Goal: Information Seeking & Learning: Learn about a topic

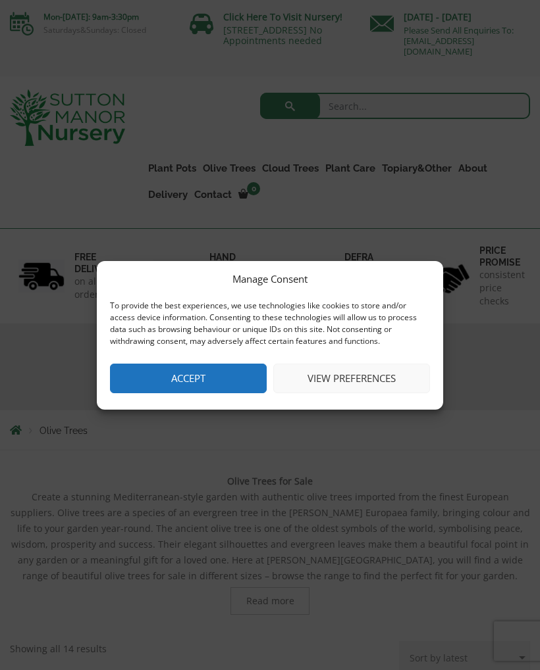
click at [145, 373] on button "Accept" at bounding box center [188, 379] width 157 height 30
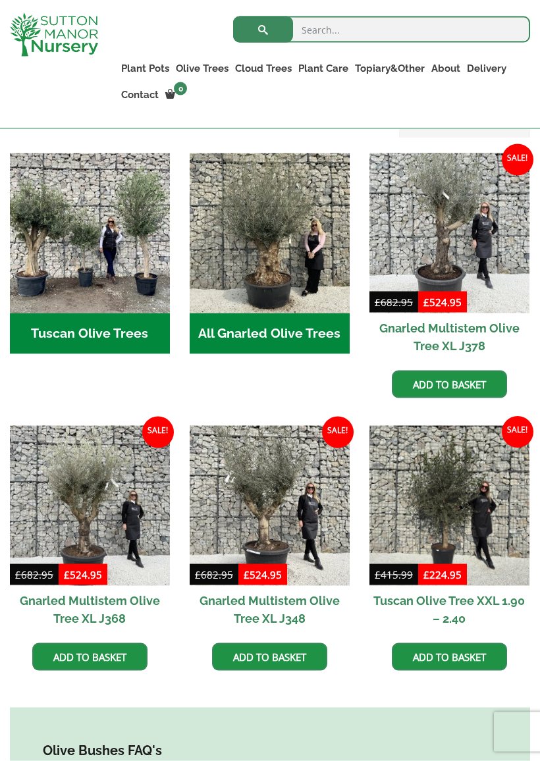
scroll to position [515, 0]
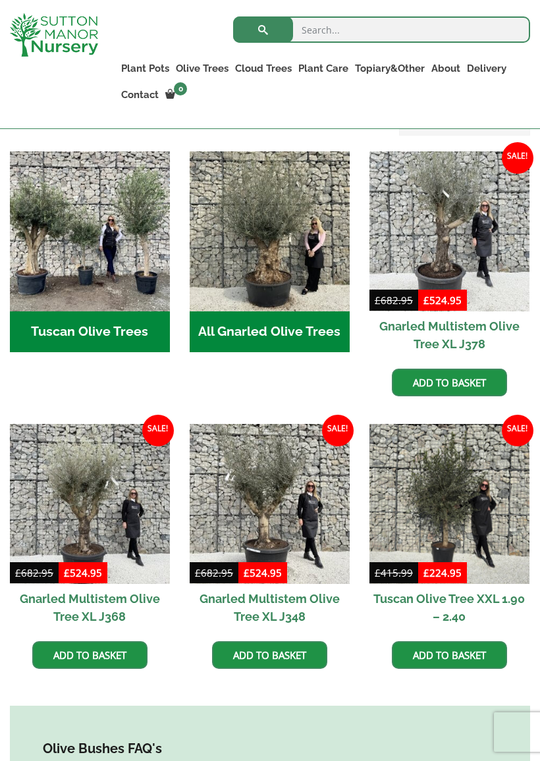
click at [477, 561] on img at bounding box center [449, 504] width 160 height 160
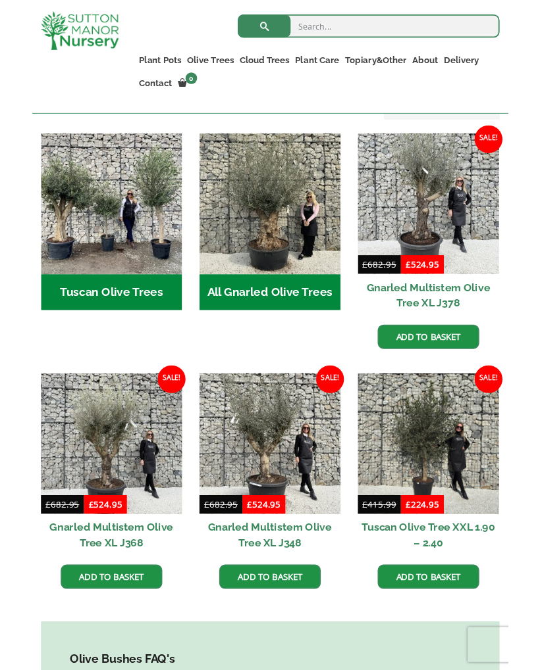
scroll to position [552, 0]
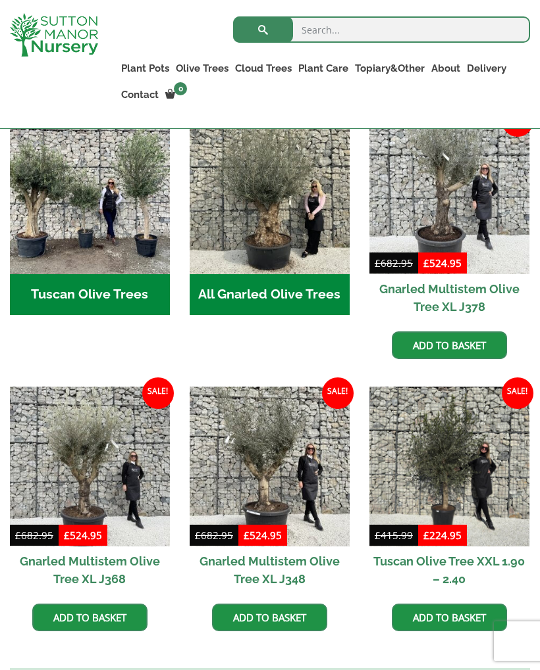
click at [215, 293] on h2 "All Gnarled Olive Trees (182)" at bounding box center [269, 294] width 160 height 41
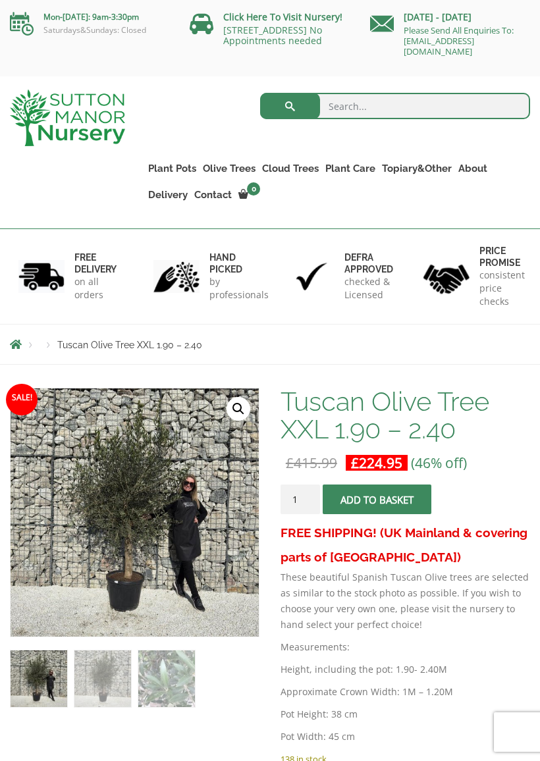
click at [236, 410] on link "🔍" at bounding box center [238, 409] width 24 height 24
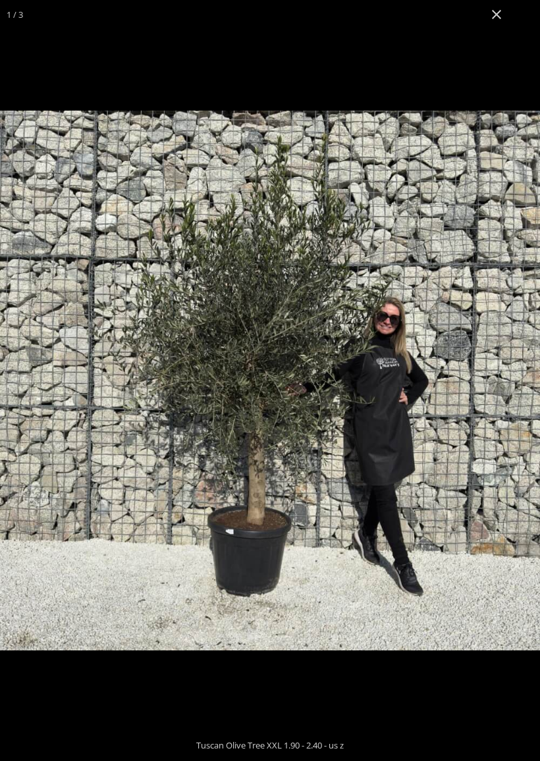
click at [493, 19] on button "Close (Esc)" at bounding box center [496, 14] width 29 height 29
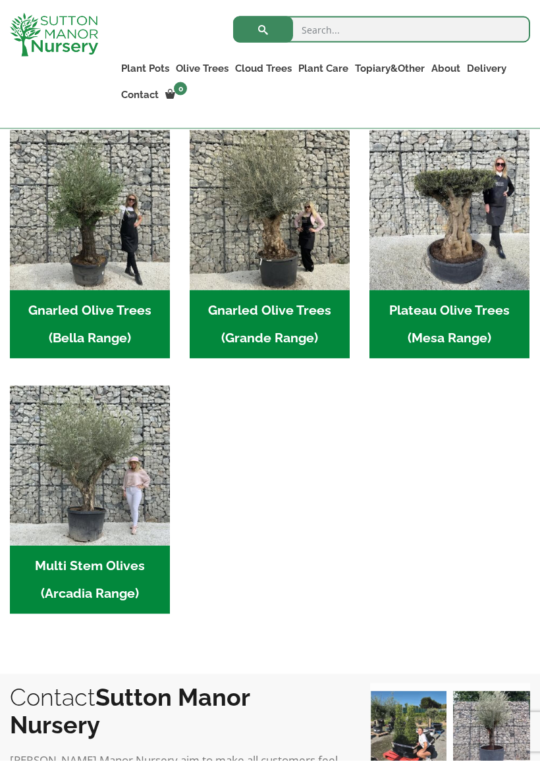
scroll to position [320, 0]
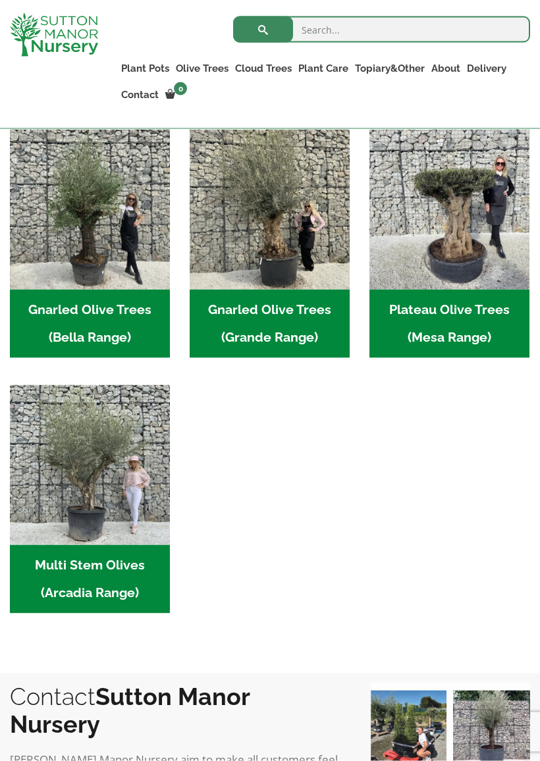
click at [221, 308] on h2 "Gnarled Olive Trees (Grande Range) (53)" at bounding box center [269, 323] width 160 height 68
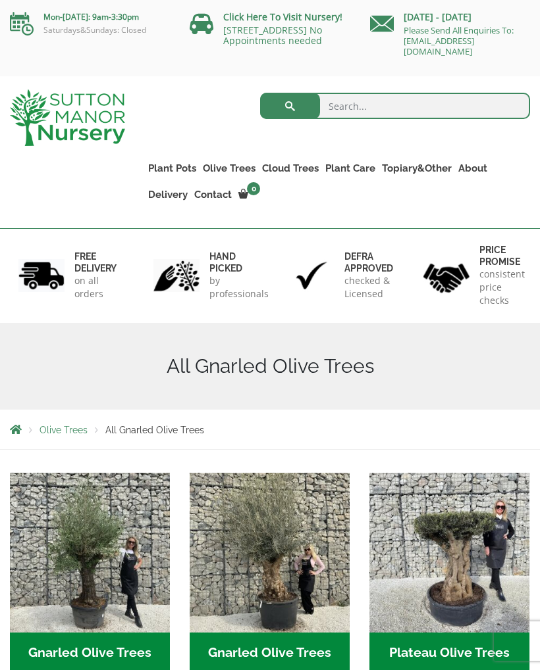
scroll to position [358, 0]
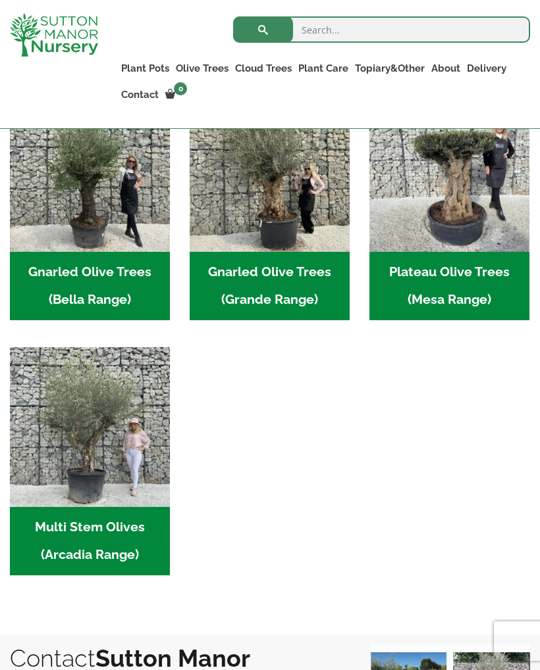
click at [28, 574] on h2 "Multi Stem Olives (Arcadia Range) (19)" at bounding box center [90, 541] width 160 height 68
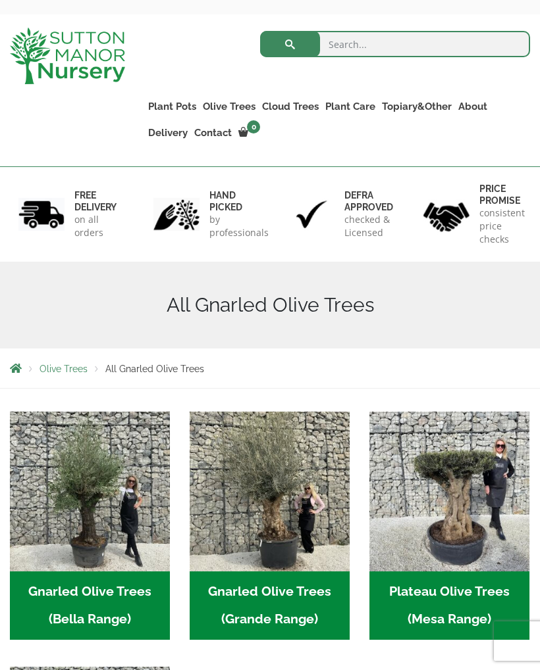
scroll to position [0, 0]
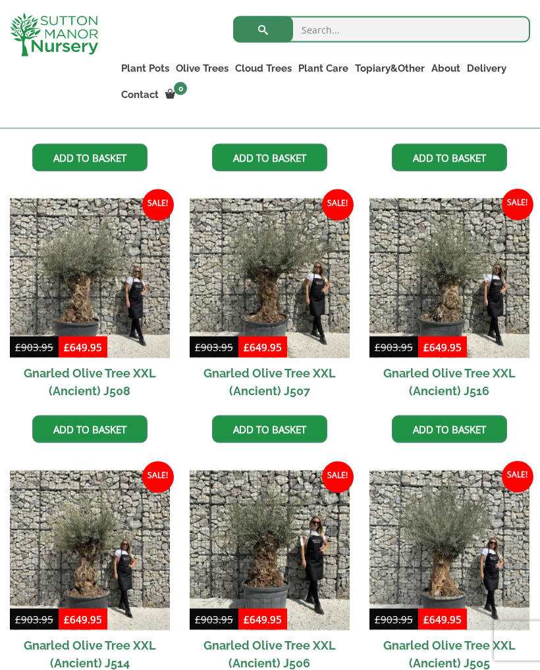
scroll to position [1068, 0]
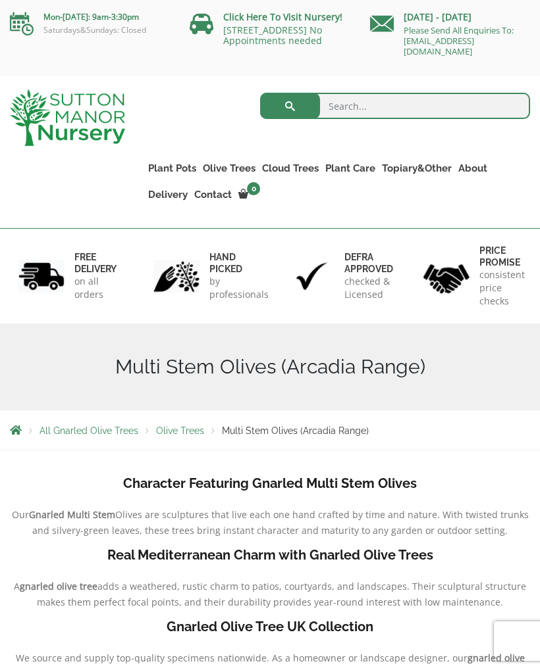
scroll to position [-10, 0]
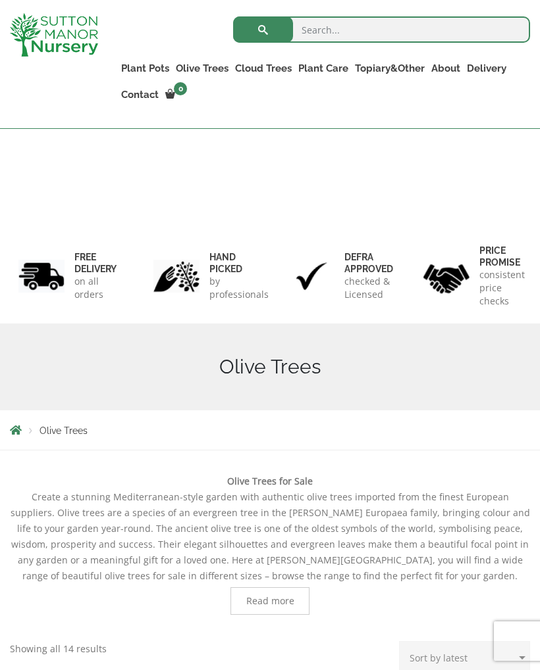
scroll to position [552, 0]
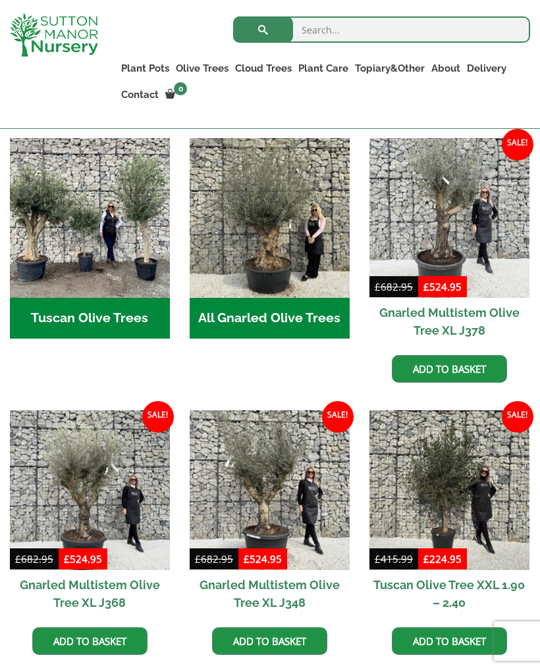
click at [52, 313] on h2 "Tuscan Olive Trees (5)" at bounding box center [90, 318] width 160 height 41
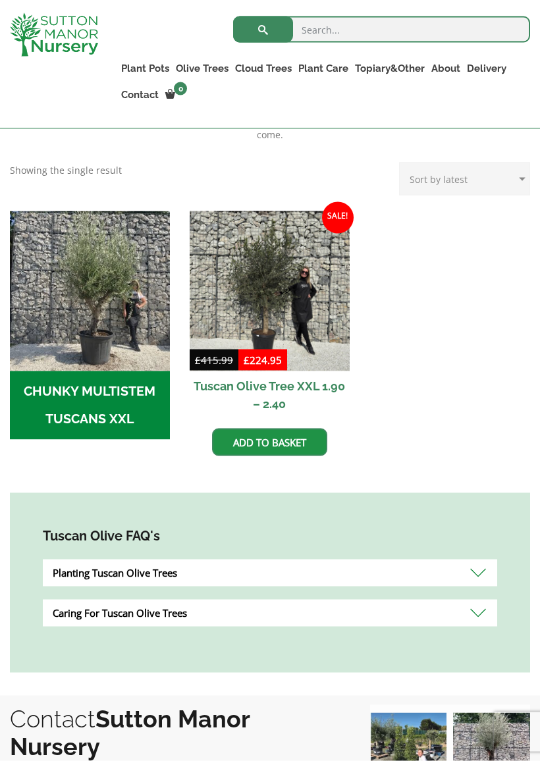
scroll to position [371, 0]
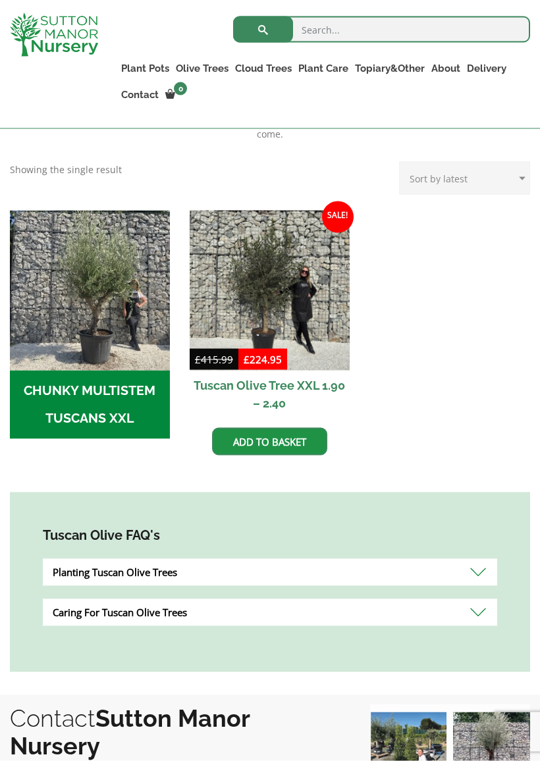
click at [51, 372] on h2 "CHUNKY MULTISTEM TUSCANS XXL (4)" at bounding box center [90, 404] width 160 height 68
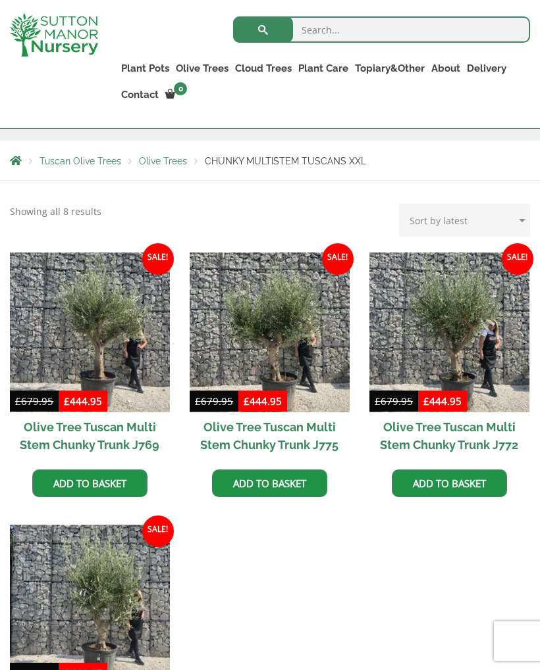
scroll to position [184, 0]
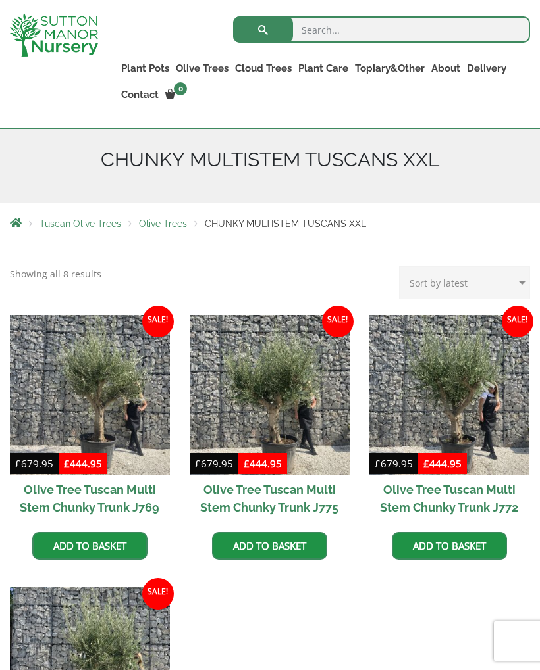
click at [491, 426] on img at bounding box center [449, 395] width 160 height 160
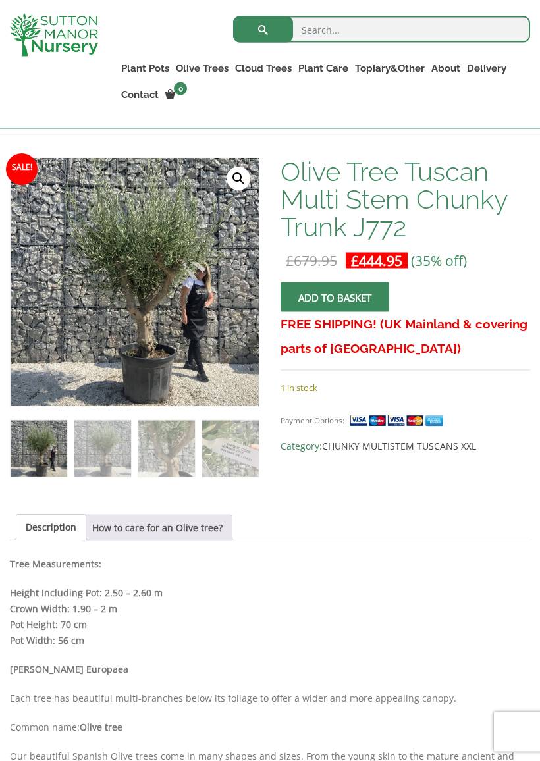
scroll to position [207, 0]
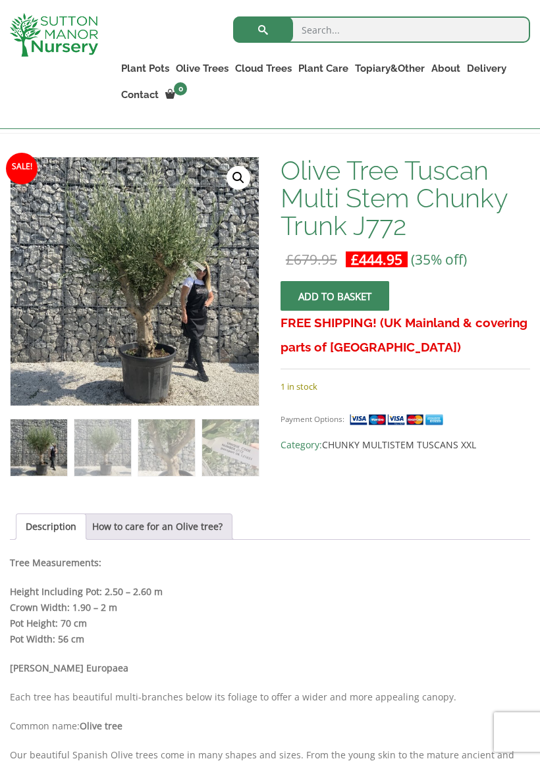
click at [236, 181] on link "🔍" at bounding box center [238, 178] width 24 height 24
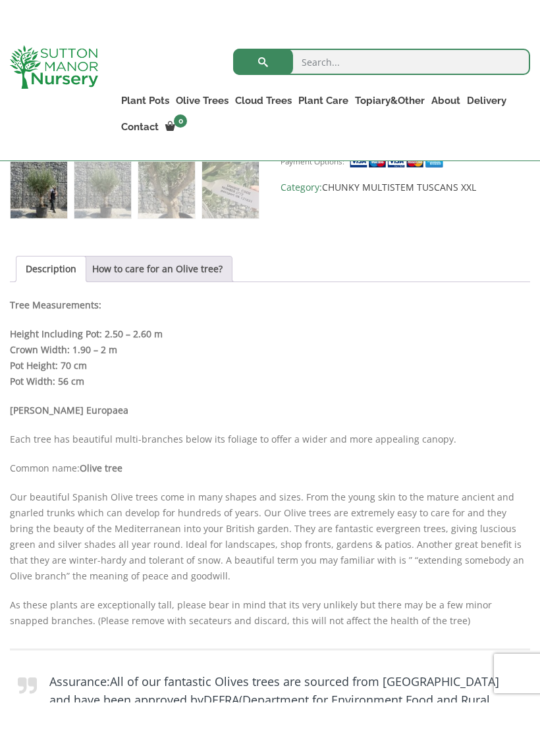
scroll to position [496, 0]
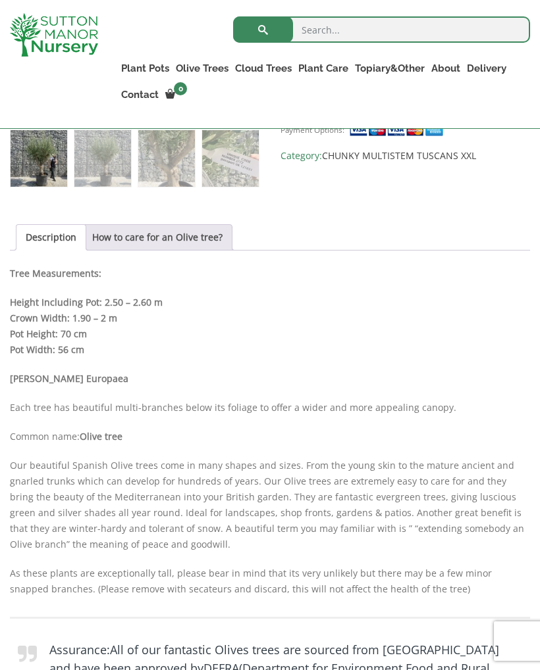
click at [130, 239] on link "How to care for an Olive tree?" at bounding box center [157, 237] width 130 height 25
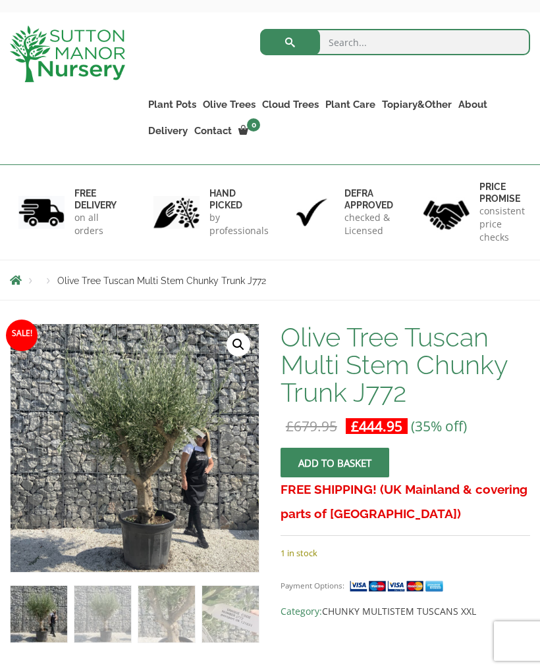
scroll to position [0, 0]
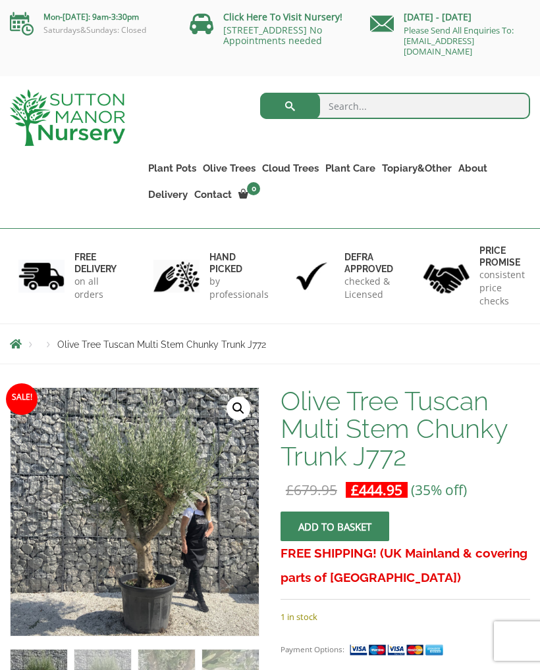
click at [272, 166] on link "Cloud Trees" at bounding box center [290, 168] width 63 height 18
click at [305, 167] on link "Cloud Trees" at bounding box center [290, 168] width 63 height 18
click at [0, 0] on link "Ilex Crenata Cloud Trees" at bounding box center [0, 0] width 0 height 0
click at [0, 0] on link "Castlewellan" at bounding box center [0, 0] width 0 height 0
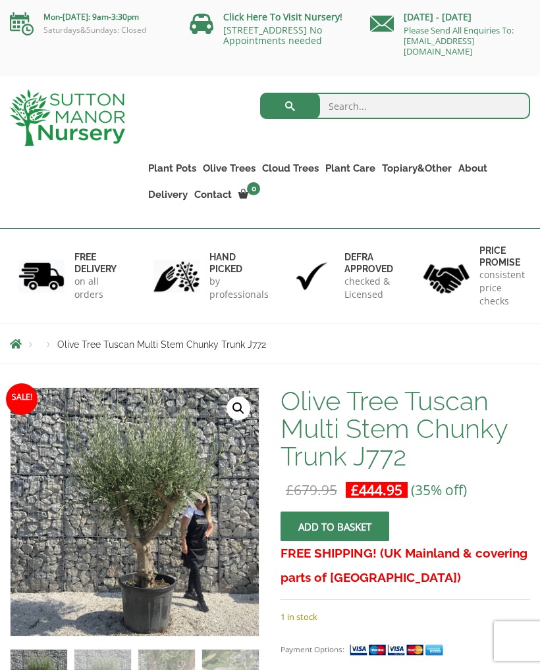
click at [282, 166] on link "Cloud Trees" at bounding box center [290, 168] width 63 height 18
click at [0, 0] on ul "Ilex Crenata Cloud Trees Castlewellan Ligustrum Pom Poms" at bounding box center [0, 0] width 0 height 0
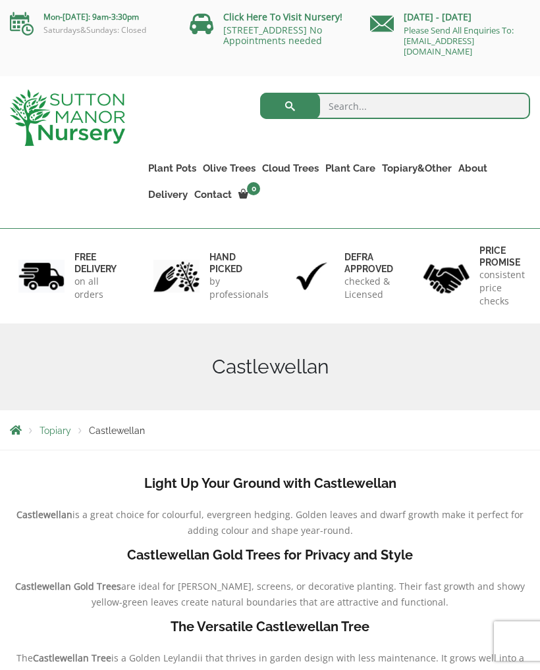
click at [0, 0] on link "Ligustrum Pom Poms" at bounding box center [0, 0] width 0 height 0
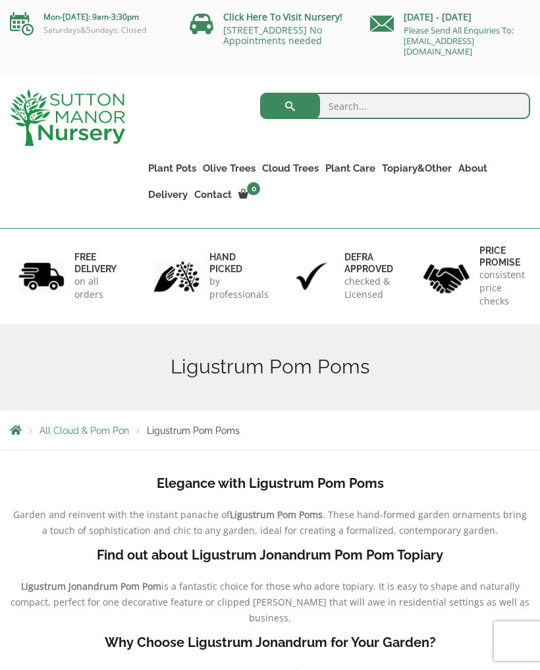
click at [434, 167] on link "Topiary&Other" at bounding box center [416, 168] width 76 height 18
click at [0, 0] on link "Palm Trees" at bounding box center [0, 0] width 0 height 0
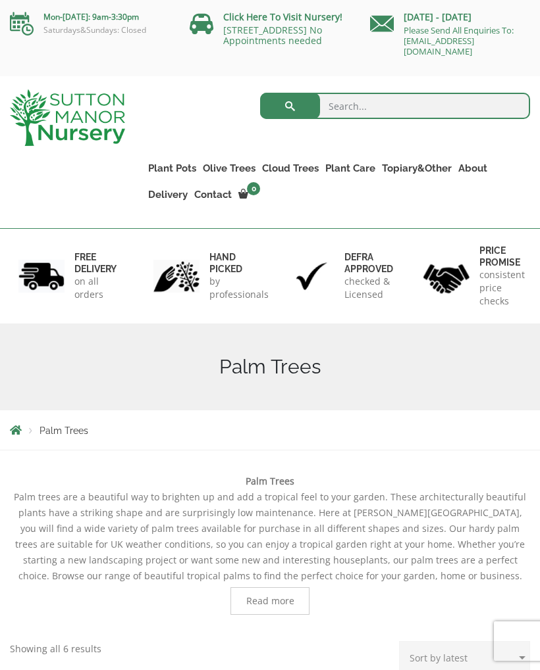
click at [63, 123] on img at bounding box center [67, 117] width 115 height 57
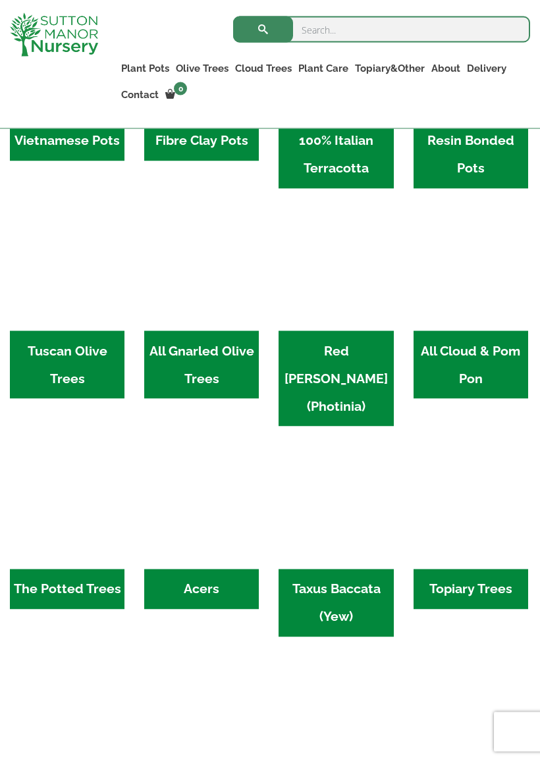
scroll to position [520, 0]
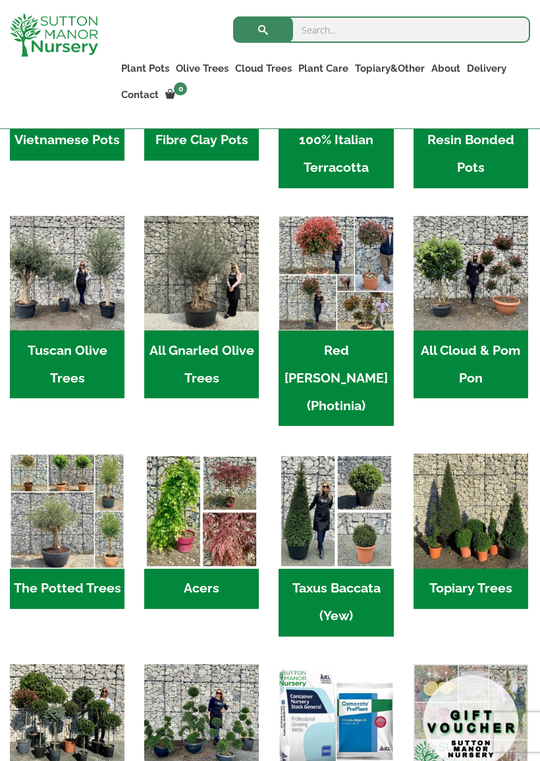
click at [467, 346] on h2 "All Cloud & Pom Pon (8)" at bounding box center [470, 364] width 114 height 68
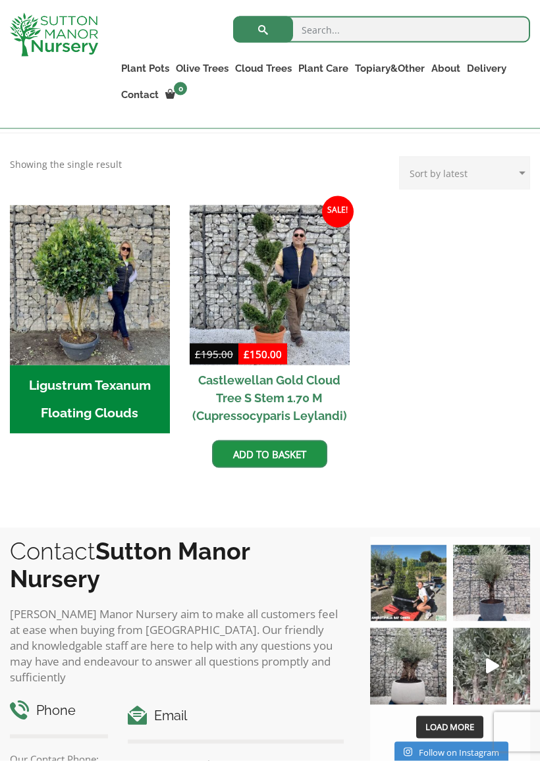
scroll to position [294, 0]
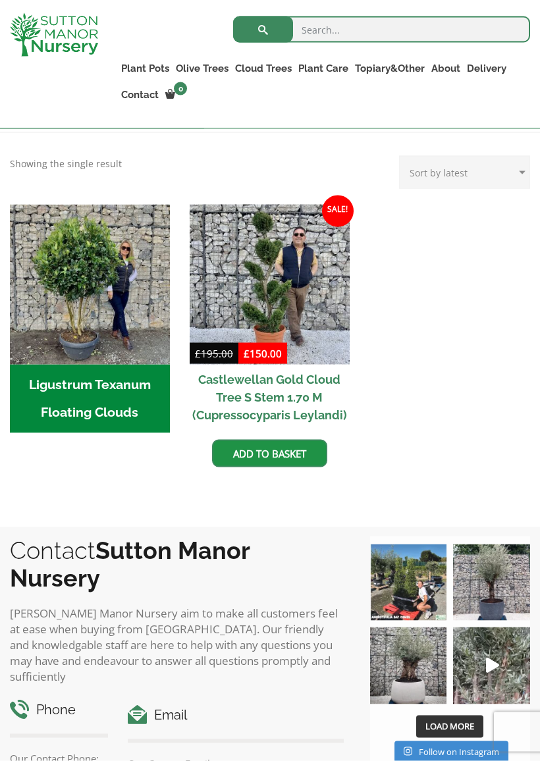
click at [51, 388] on h2 "Ligustrum Texanum Floating Clouds (7)" at bounding box center [90, 398] width 160 height 68
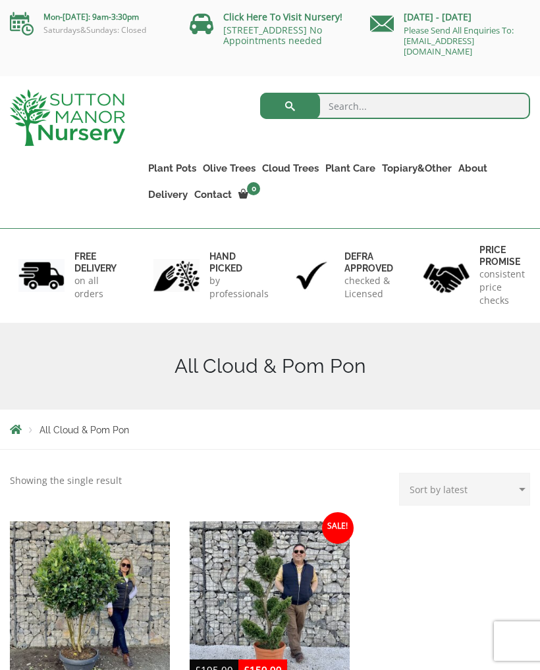
scroll to position [332, 0]
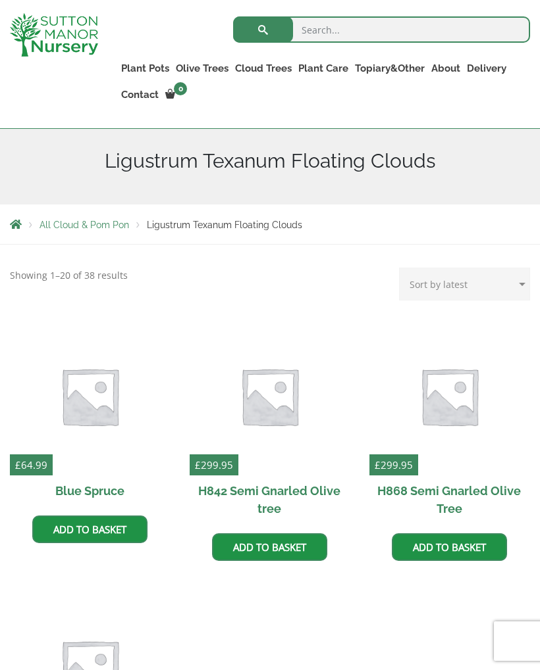
scroll to position [156, 0]
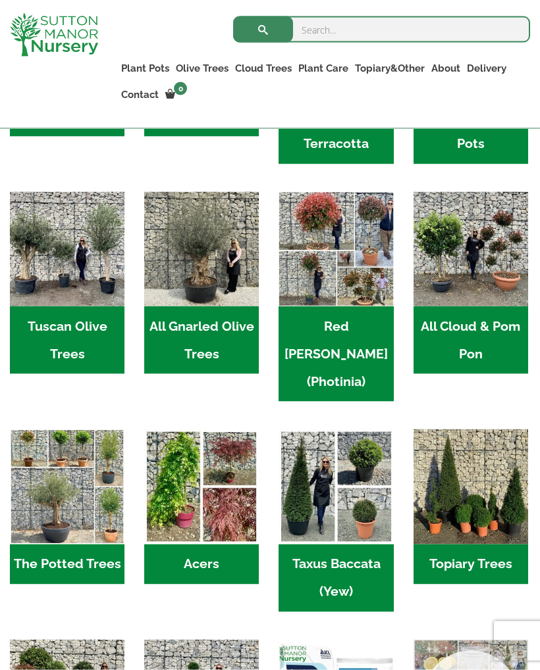
scroll to position [545, 0]
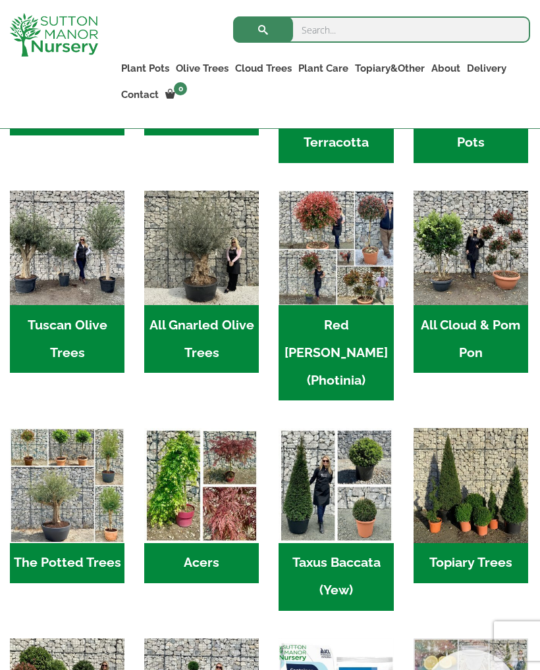
click at [176, 543] on h2 "Acers (2)" at bounding box center [201, 563] width 114 height 41
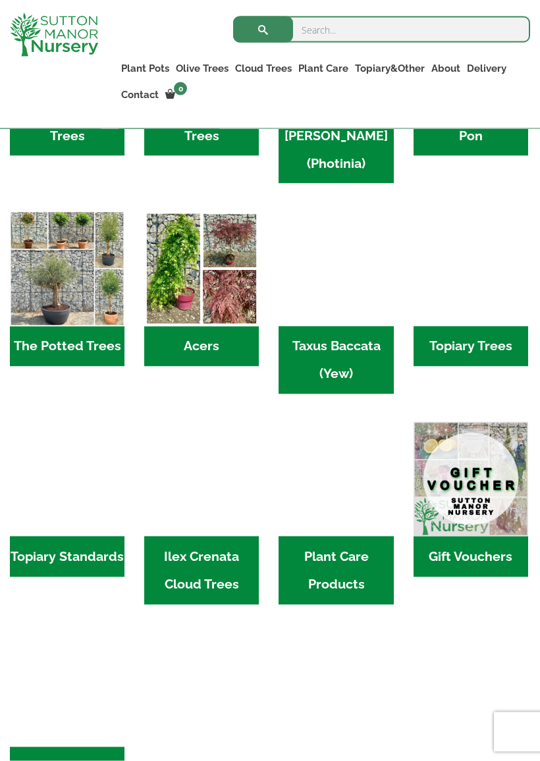
scroll to position [763, 0]
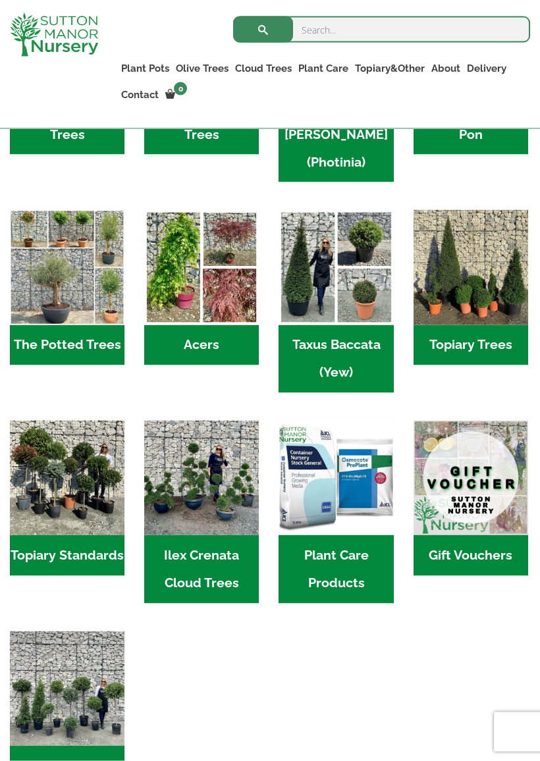
click at [30, 535] on h2 "Topiary Standards (5)" at bounding box center [67, 555] width 114 height 41
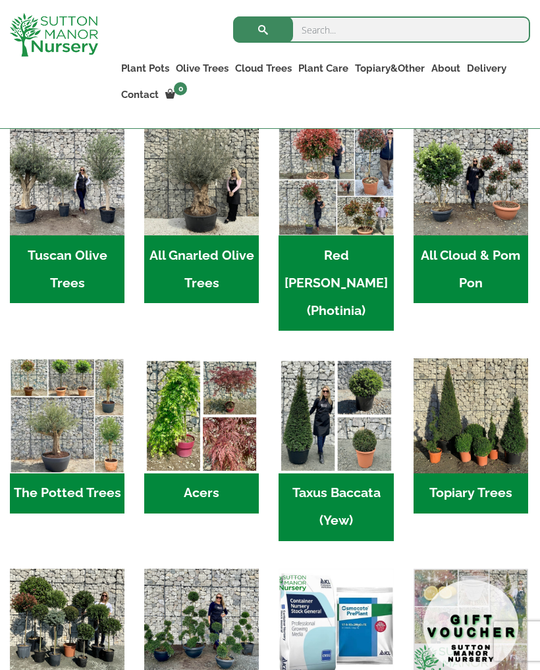
scroll to position [609, 0]
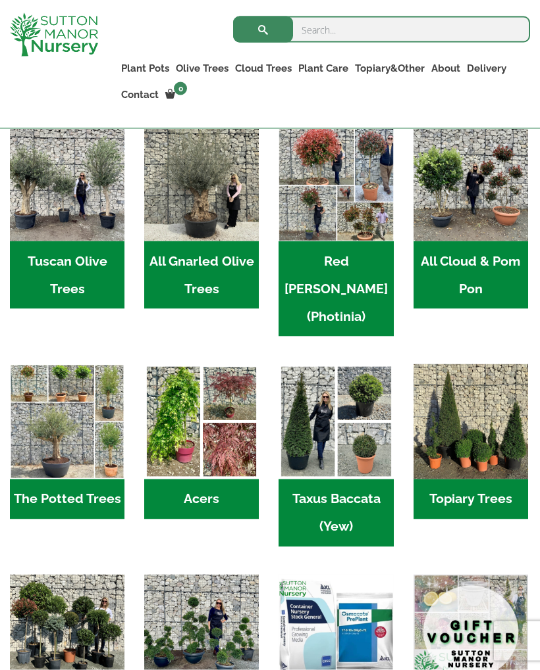
click at [30, 480] on h2 "The Potted Trees (1)" at bounding box center [67, 500] width 114 height 41
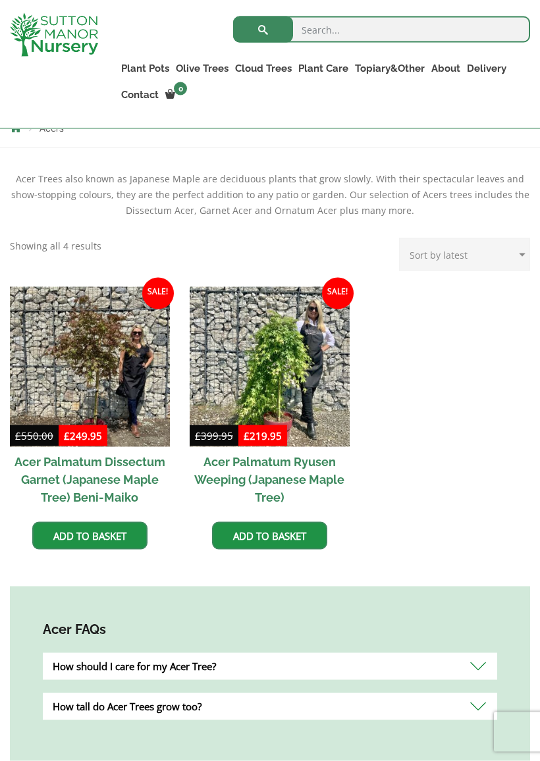
scroll to position [282, 0]
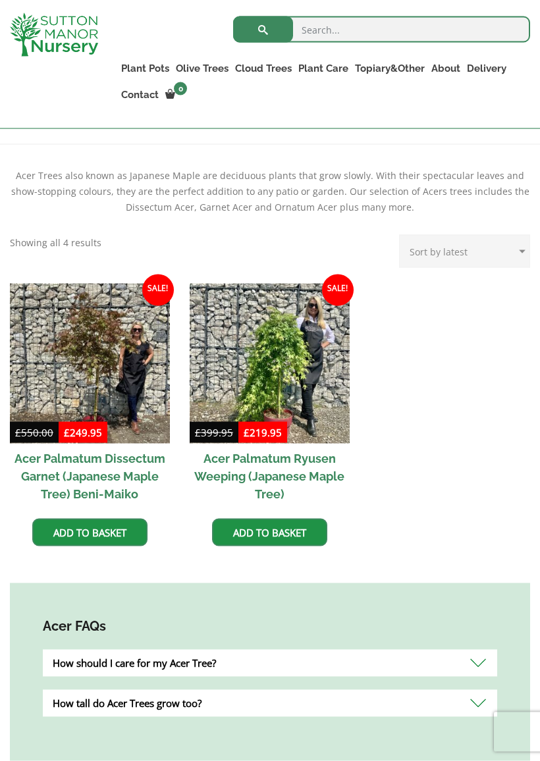
click at [37, 465] on h2 "Acer Palmatum Dissectum Garnet (Japanese Maple Tree) Beni-Maiko" at bounding box center [90, 475] width 160 height 65
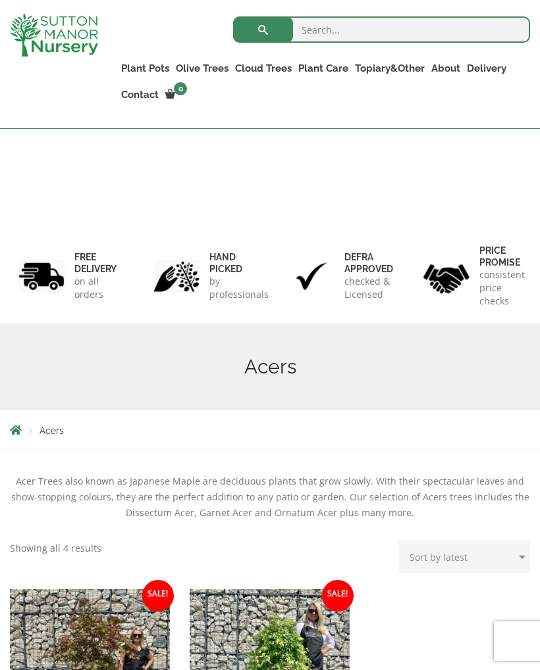
scroll to position [320, 0]
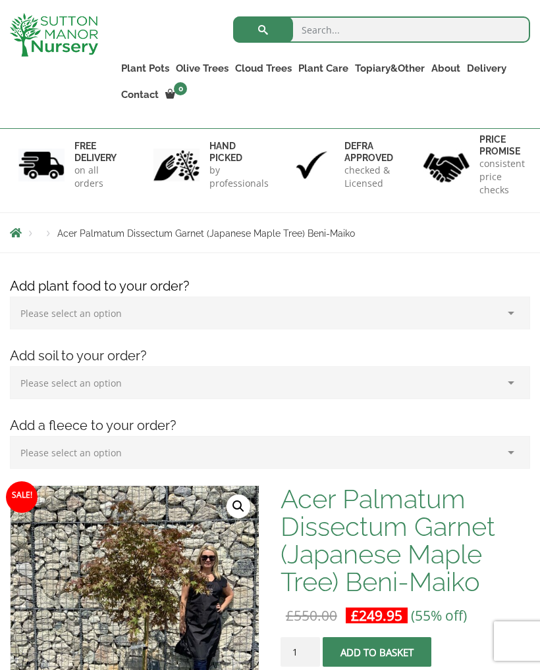
scroll to position [20, 0]
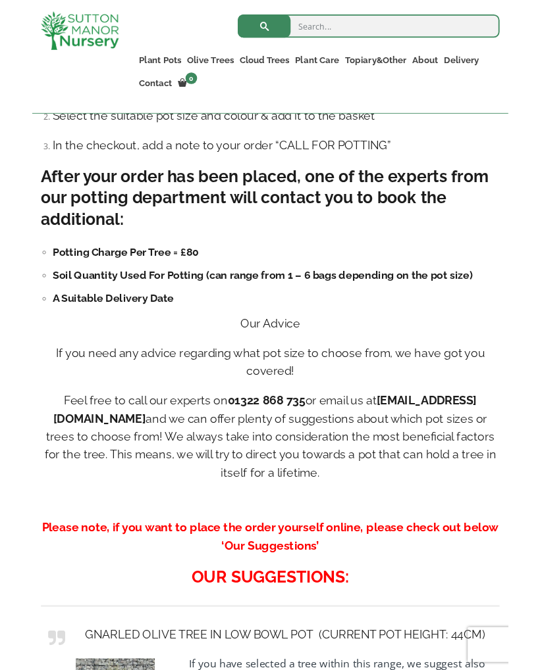
scroll to position [1348, 0]
